Goal: Information Seeking & Learning: Check status

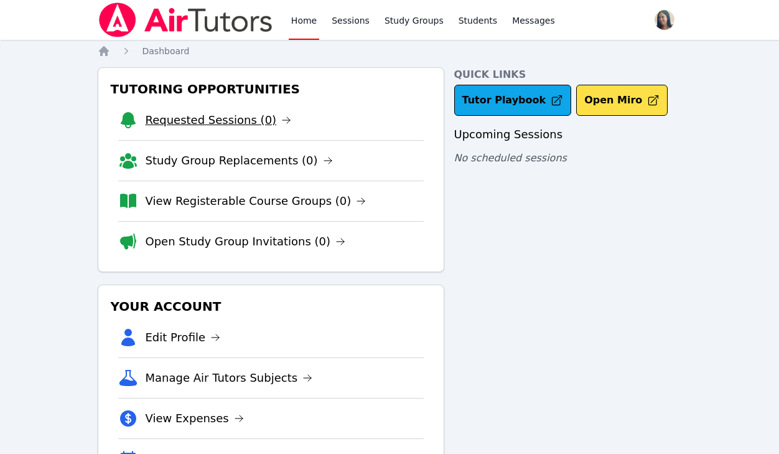
click at [219, 128] on link "Requested Sessions (0)" at bounding box center [219, 119] width 146 height 17
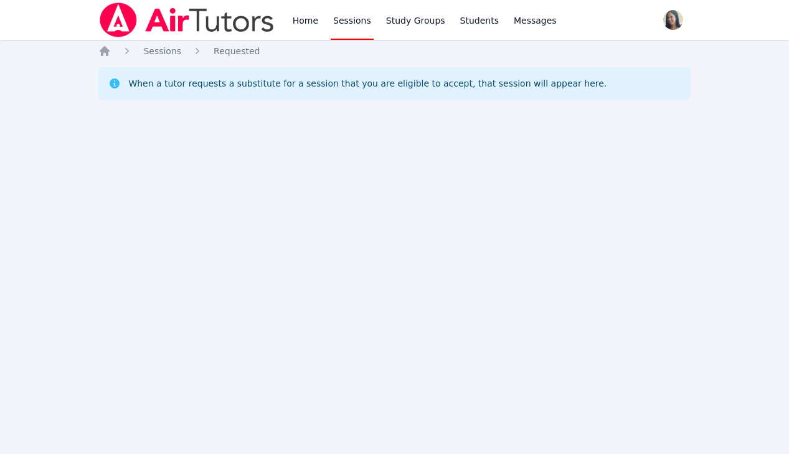
click at [335, 206] on div "Home Sessions Study Groups Students Messages Open user menu Amanda Ryan Open ma…" at bounding box center [394, 227] width 789 height 454
click at [347, 23] on link "Sessions" at bounding box center [352, 20] width 43 height 40
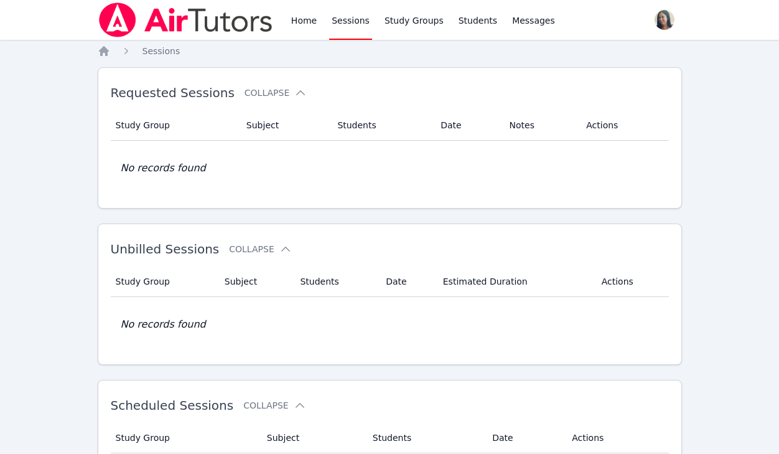
click at [347, 23] on link "Sessions" at bounding box center [350, 20] width 43 height 40
click at [314, 27] on link "Home" at bounding box center [304, 20] width 31 height 40
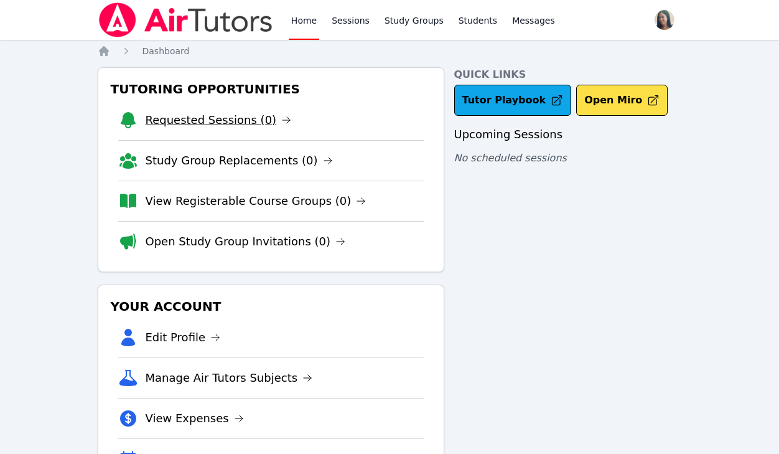
click at [227, 118] on link "Requested Sessions (0)" at bounding box center [219, 119] width 146 height 17
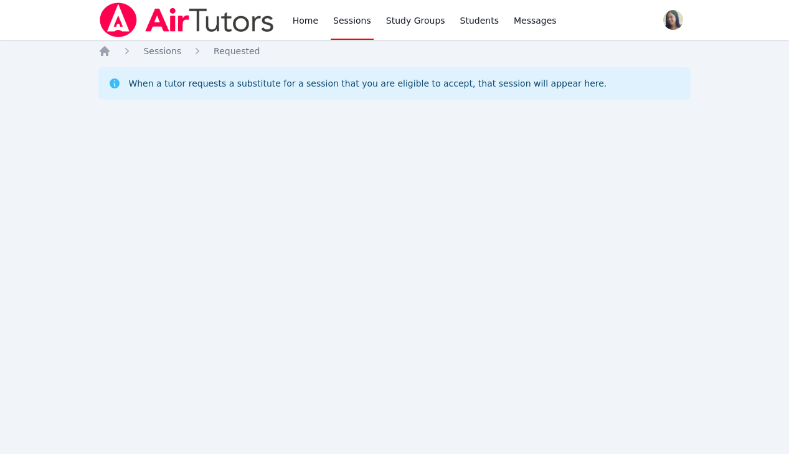
click at [327, 191] on div "Home Sessions Study Groups Students Messages Open user menu Amanda Ryan Open ma…" at bounding box center [394, 227] width 789 height 454
drag, startPoint x: 42, startPoint y: 172, endPoint x: 353, endPoint y: 55, distance: 332.0
click at [44, 172] on div "Home Sessions Study Groups Students Messages Open user menu Amanda Ryan Open ma…" at bounding box center [394, 227] width 789 height 454
